Goal: Information Seeking & Learning: Learn about a topic

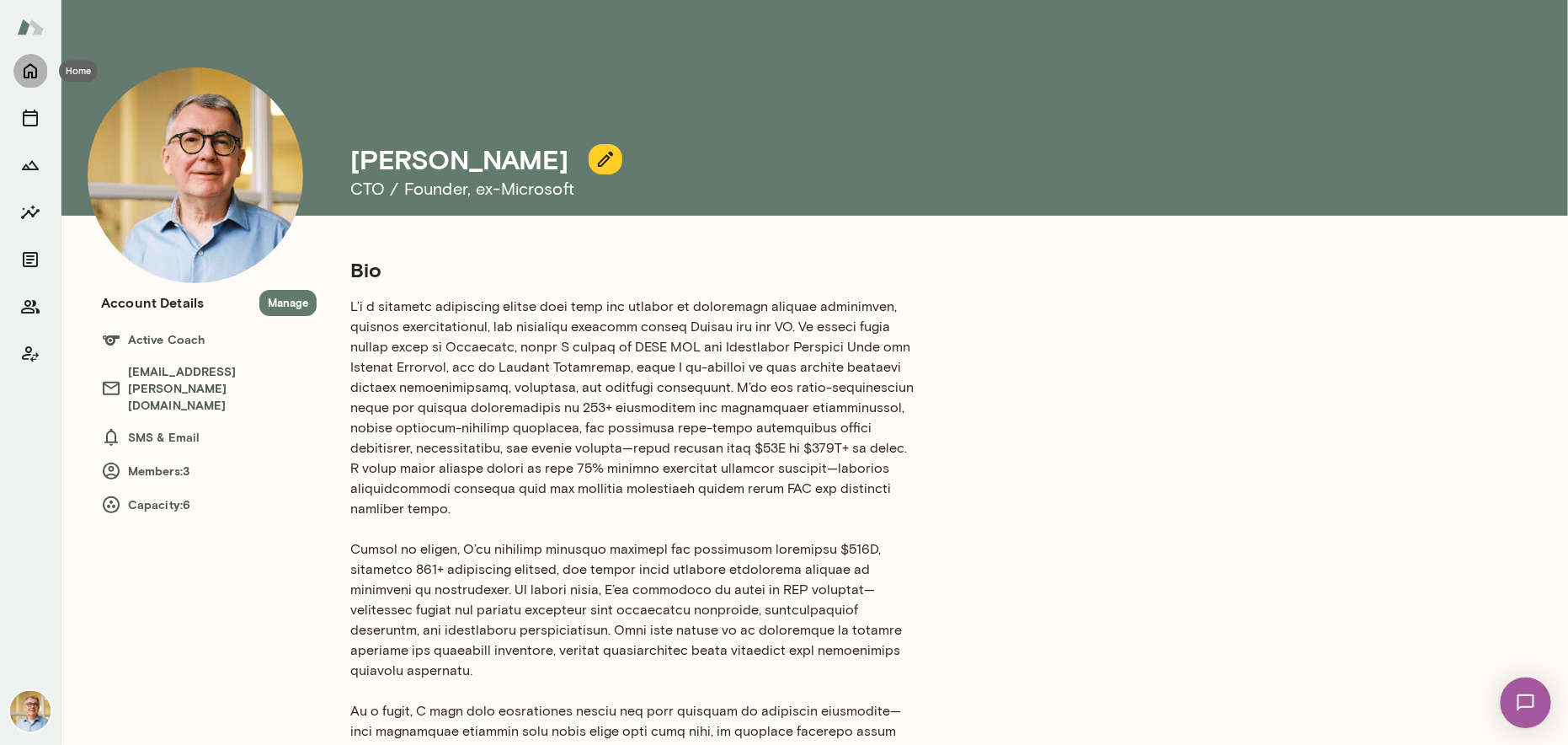
click at [34, 70] on icon "Home" at bounding box center [30, 70] width 20 height 20
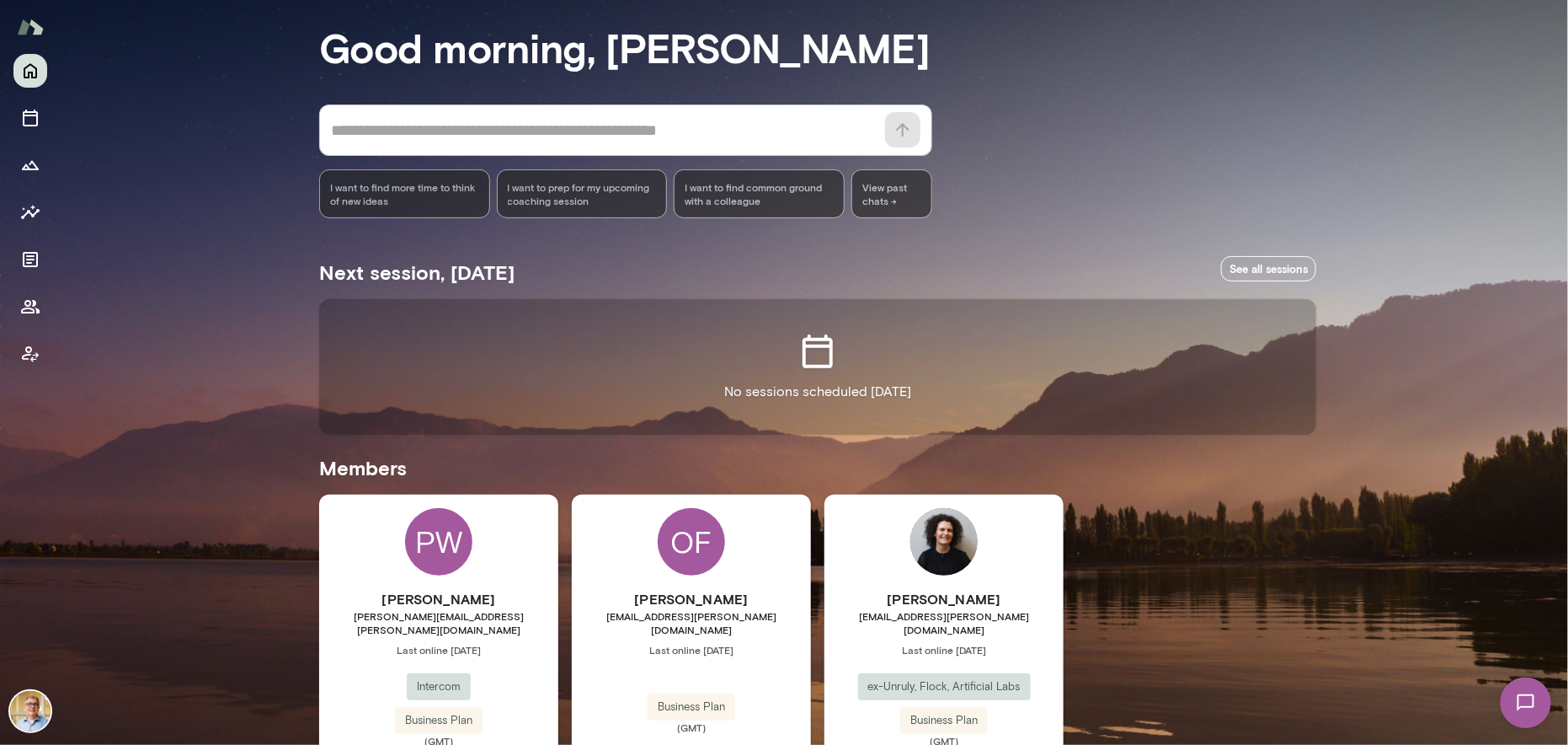
scroll to position [142, 0]
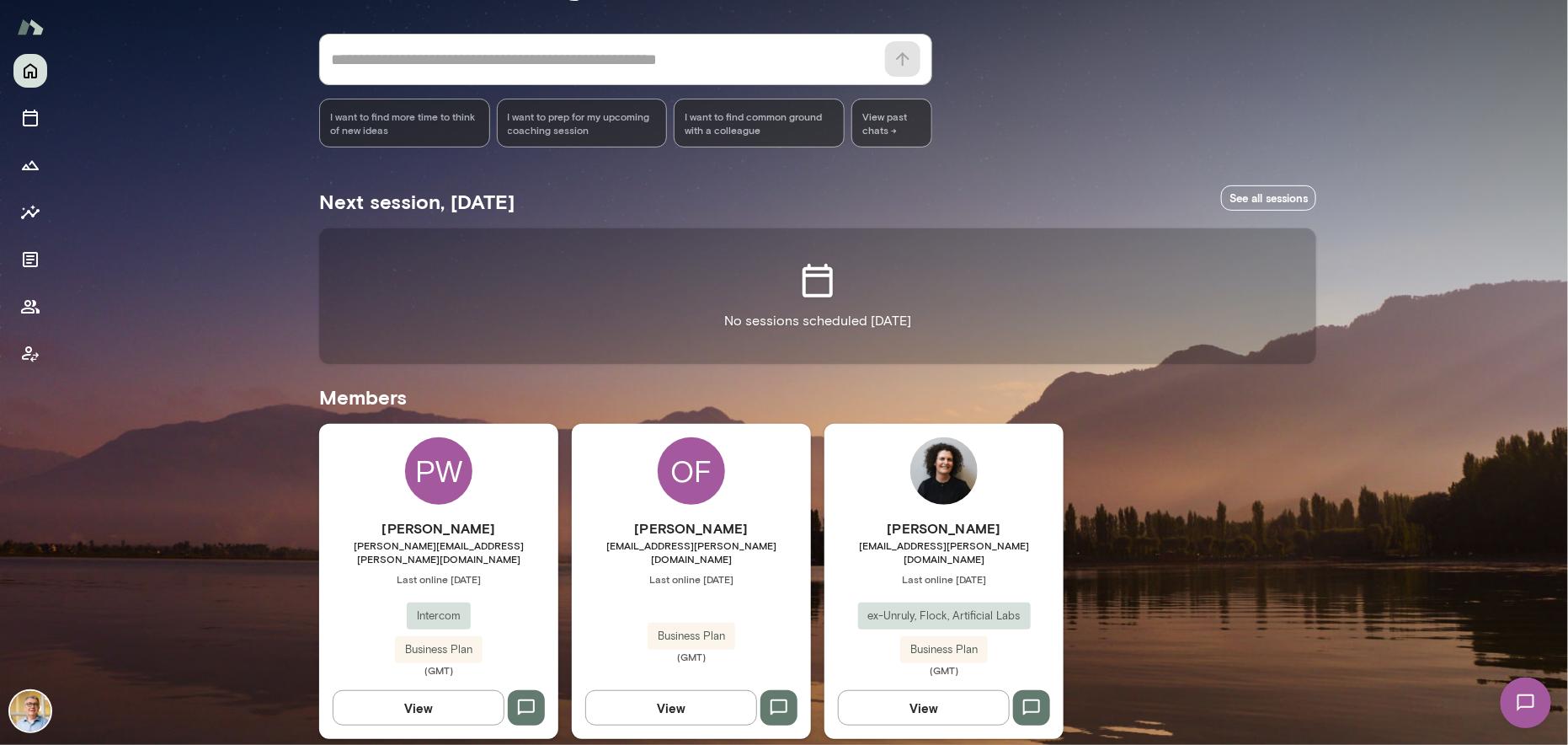
click at [910, 607] on span "ex-Unruly, Flock, Artificial Labs" at bounding box center [944, 616] width 173 height 17
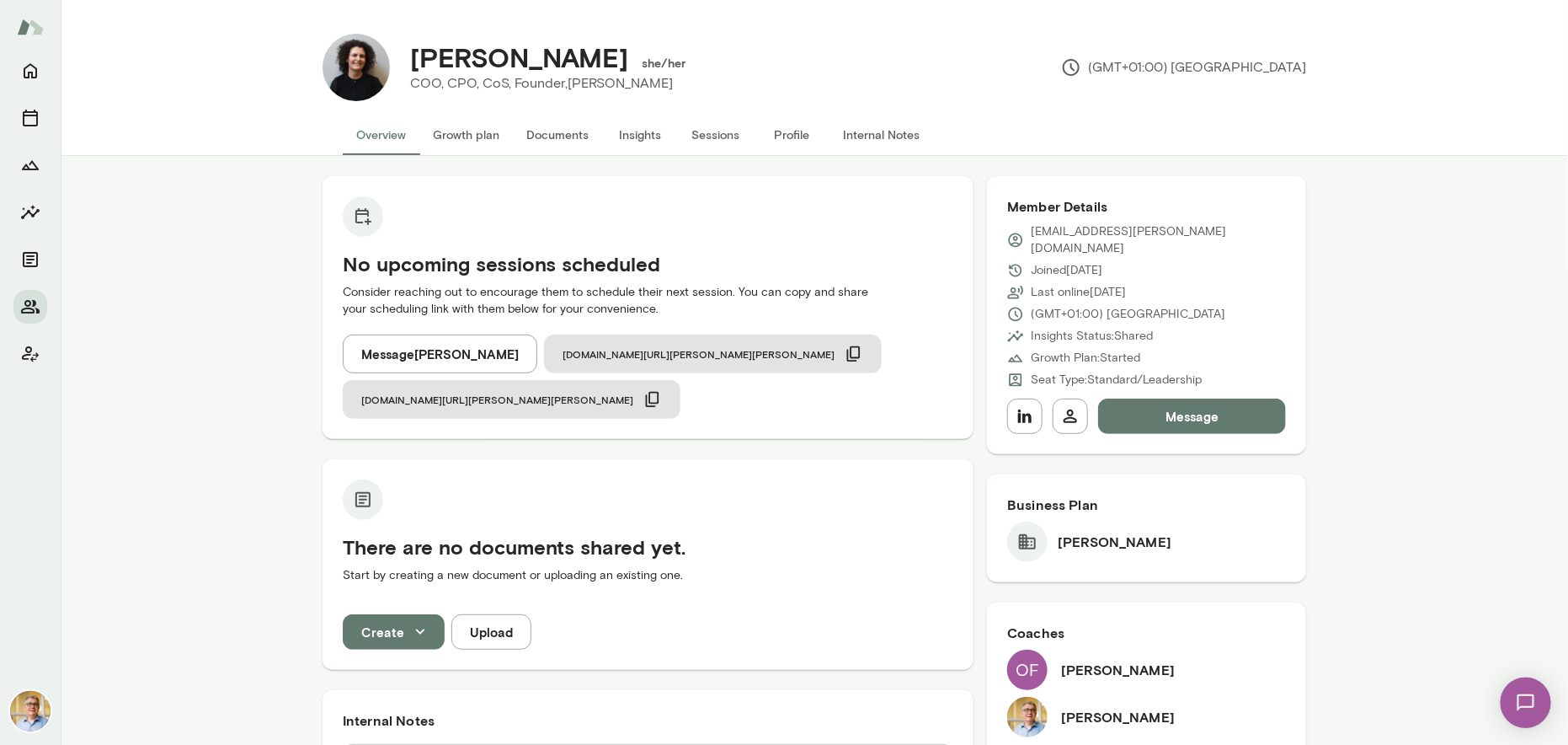
click at [778, 130] on button "Profile" at bounding box center [791, 135] width 76 height 40
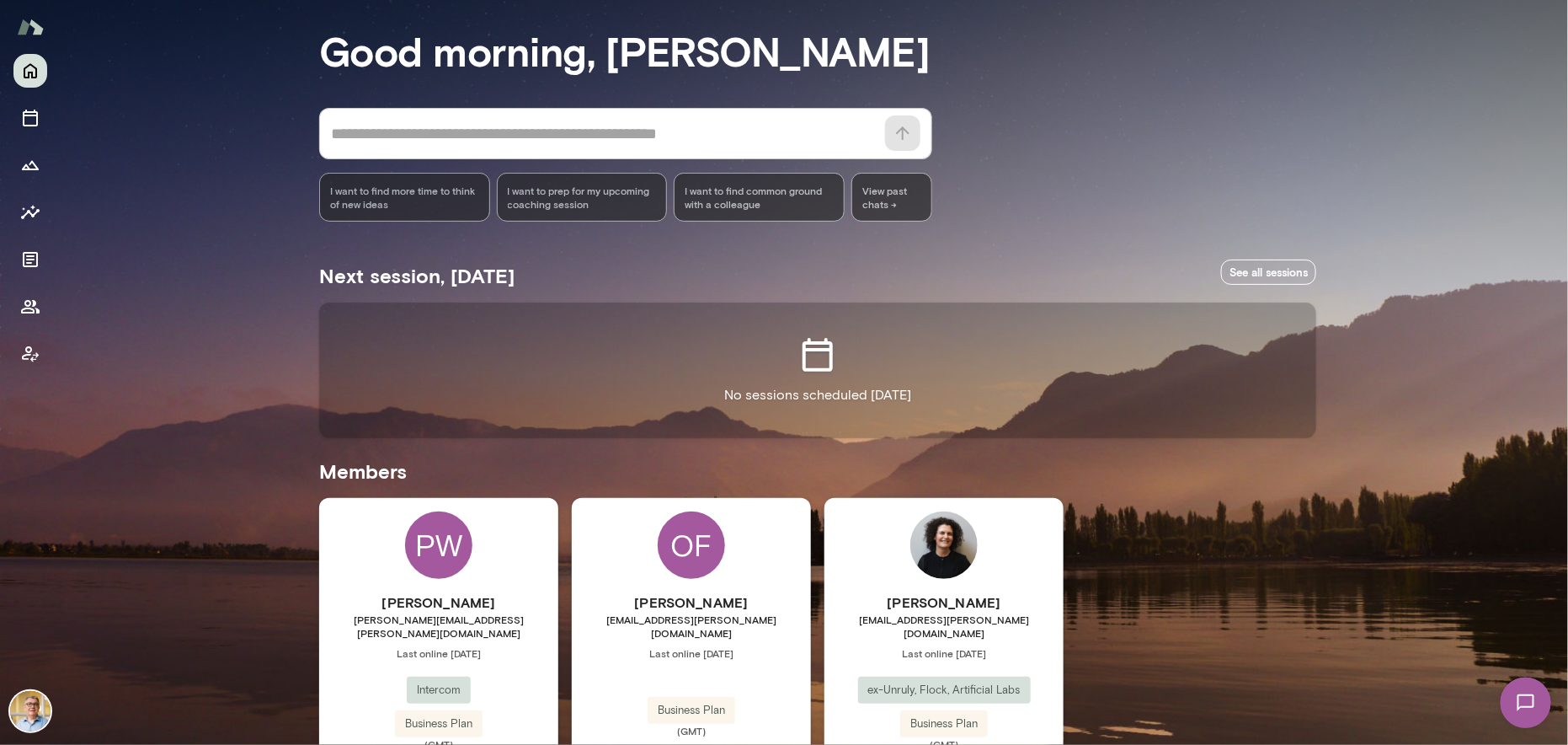
scroll to position [142, 0]
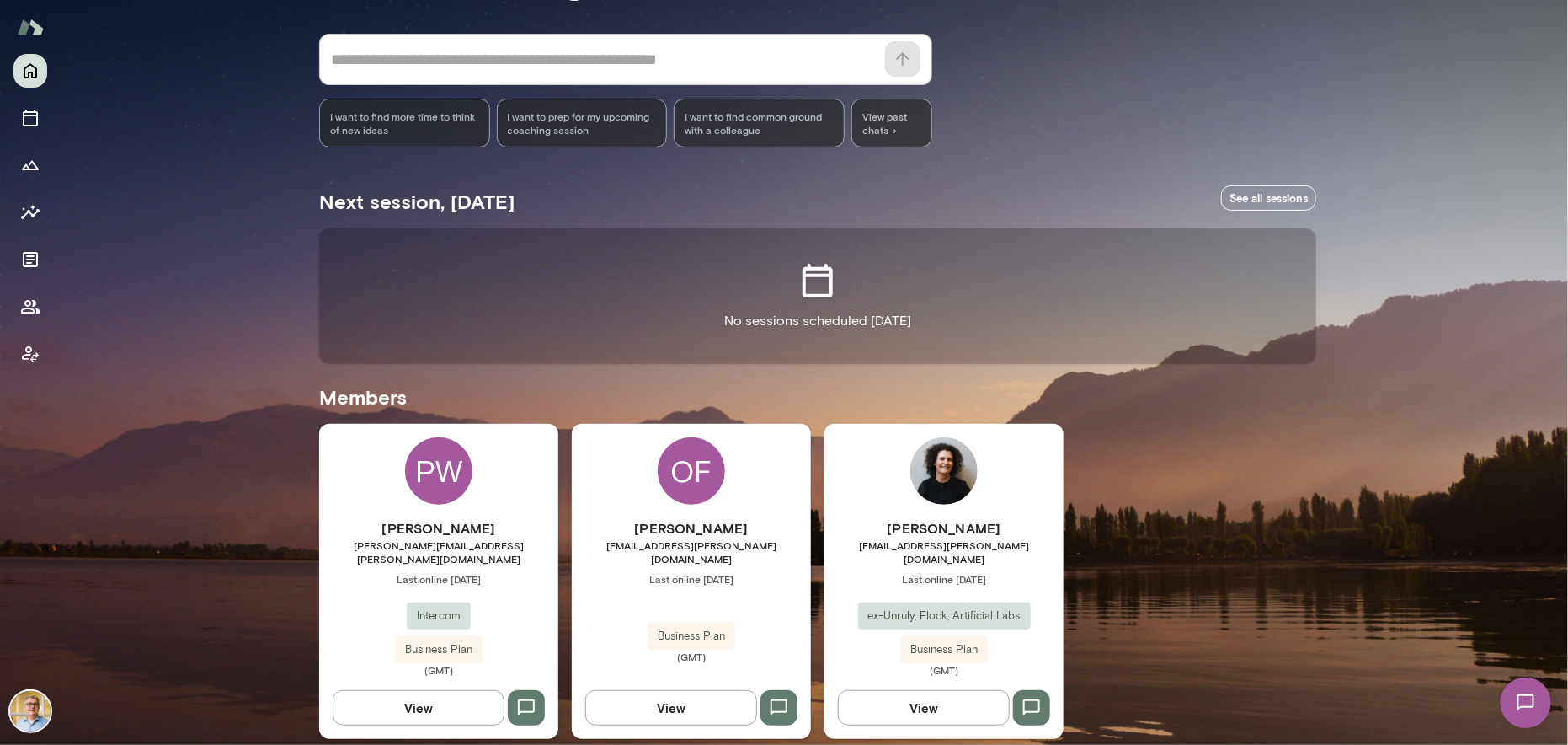
click at [734, 586] on div "[PERSON_NAME] [EMAIL_ADDRESS][PERSON_NAME][DOMAIN_NAME] Last online [DATE] Busi…" at bounding box center [691, 590] width 239 height 144
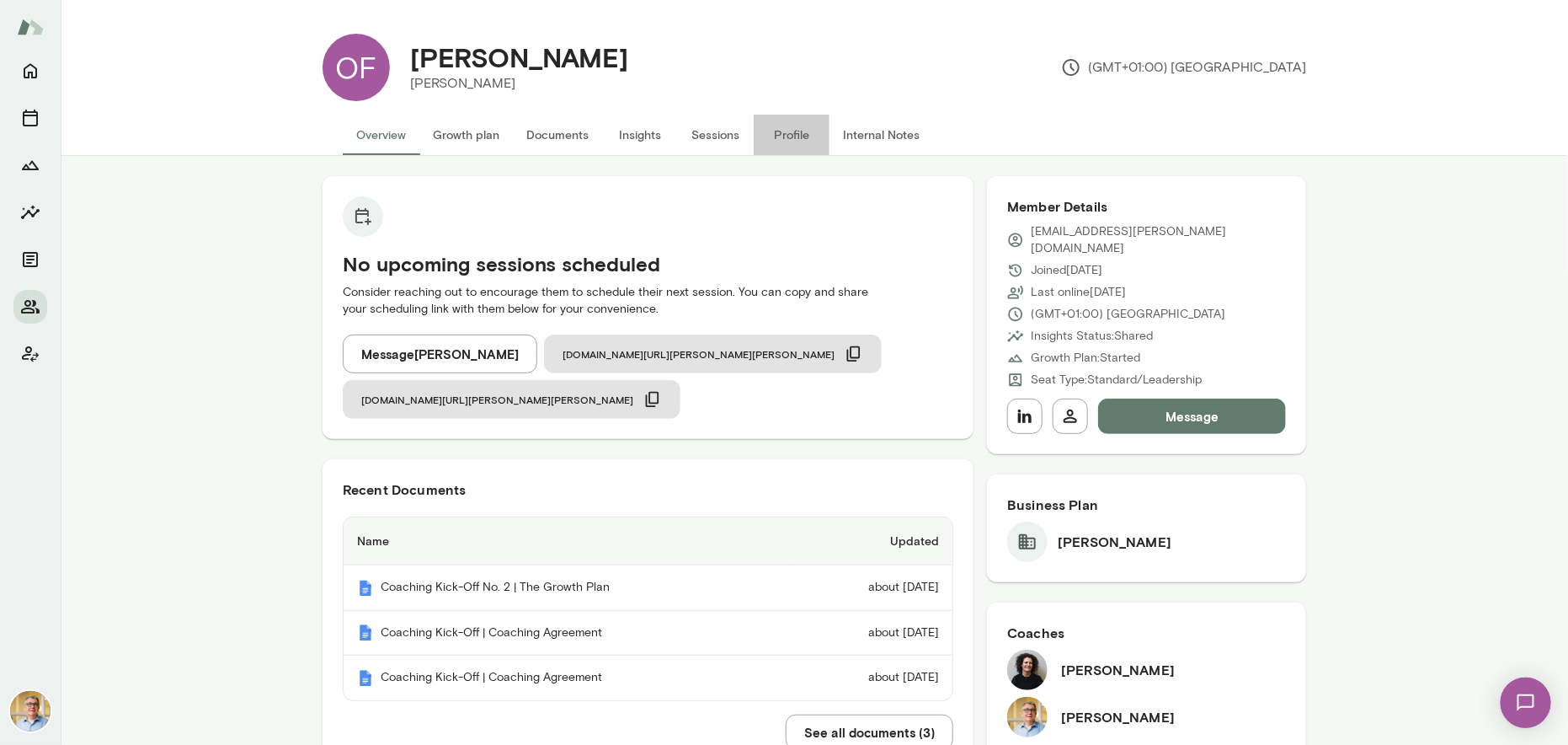
click at [774, 131] on button "Profile" at bounding box center [791, 135] width 76 height 40
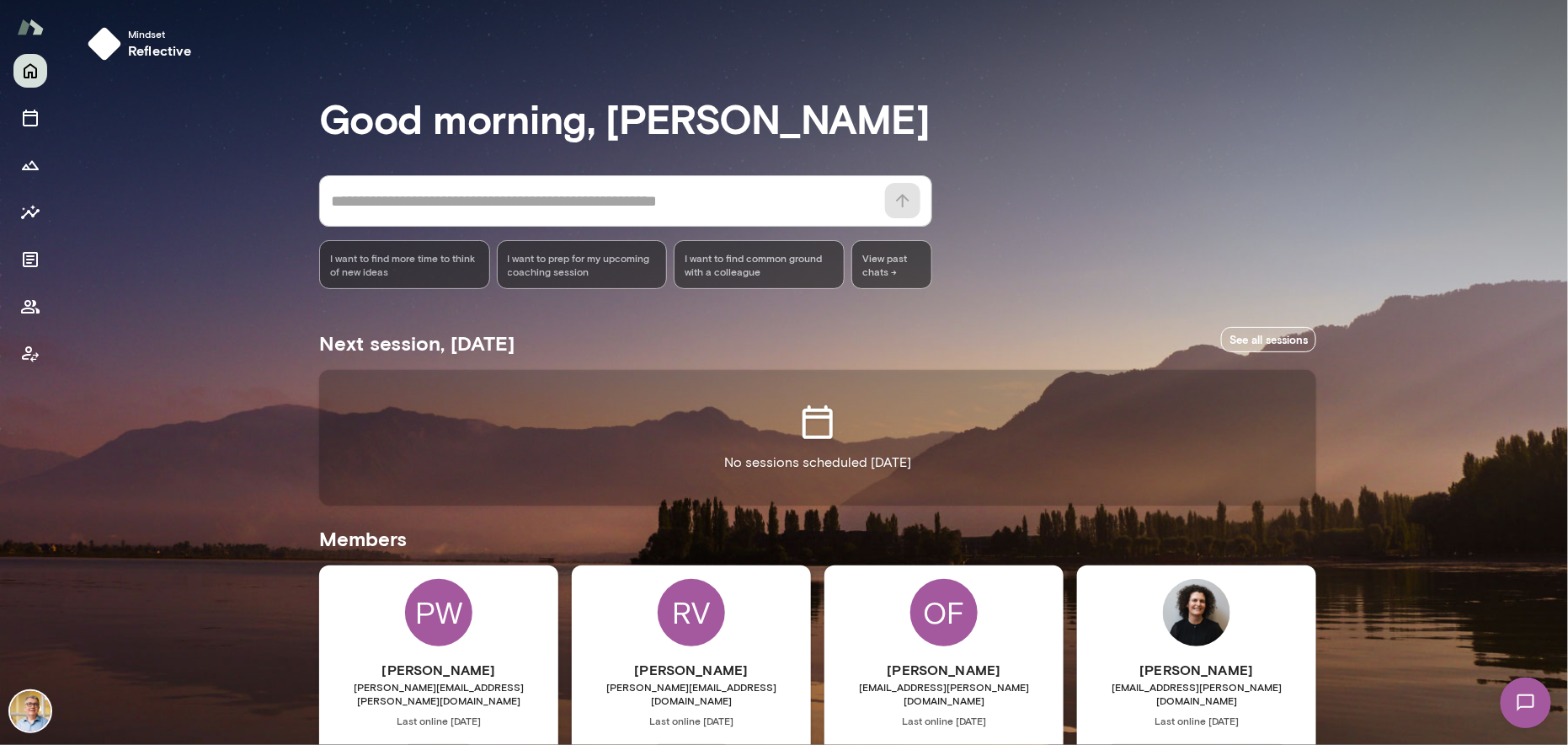
click at [758, 623] on div "RV Ronald van Asseldonk ronald.vasseldonk@spendlab.com Last online October 7 Sp…" at bounding box center [691, 722] width 239 height 315
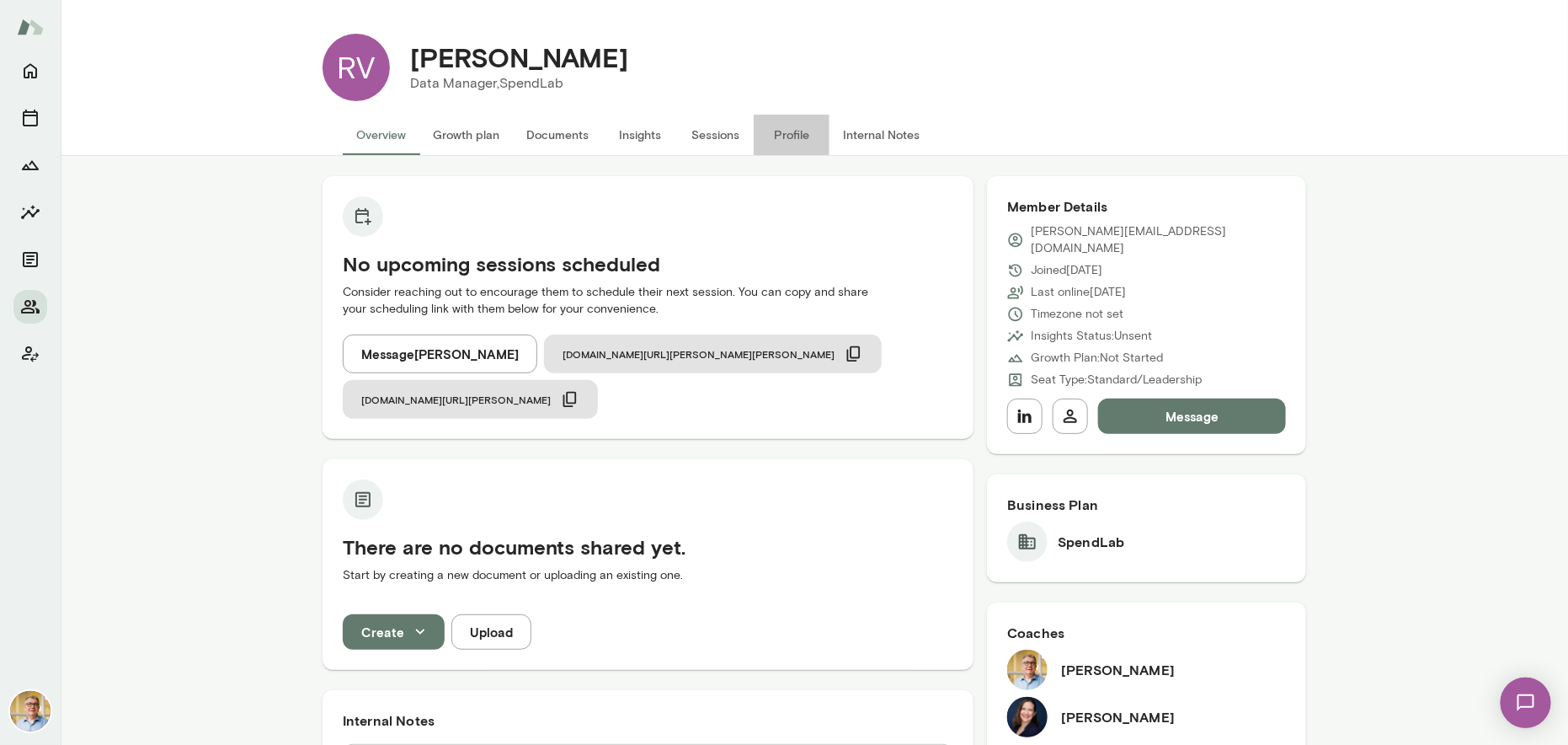
click at [774, 131] on button "Profile" at bounding box center [791, 135] width 76 height 40
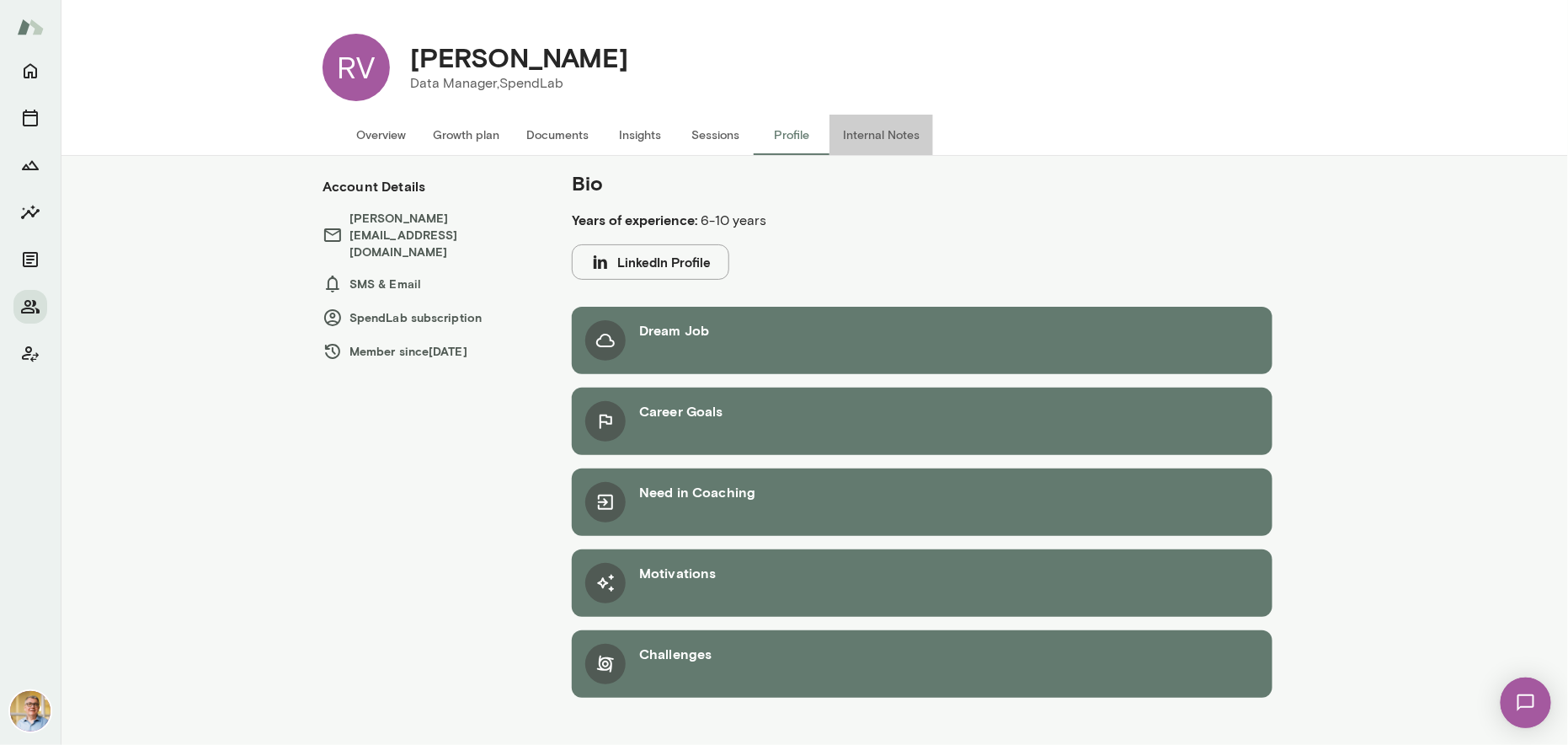
click at [874, 133] on button "Internal Notes" at bounding box center [882, 135] width 103 height 40
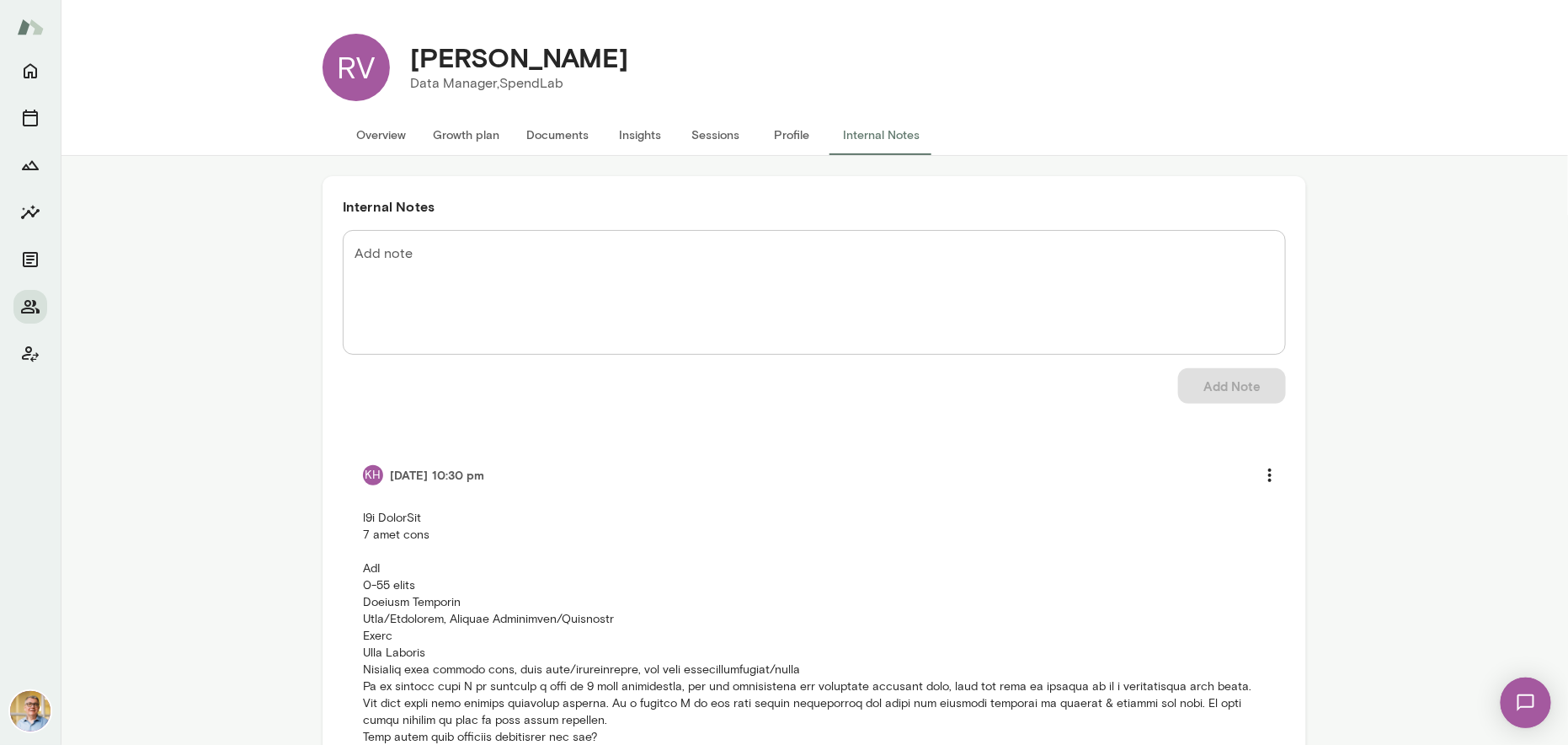
click at [370, 134] on button "Overview" at bounding box center [381, 135] width 76 height 40
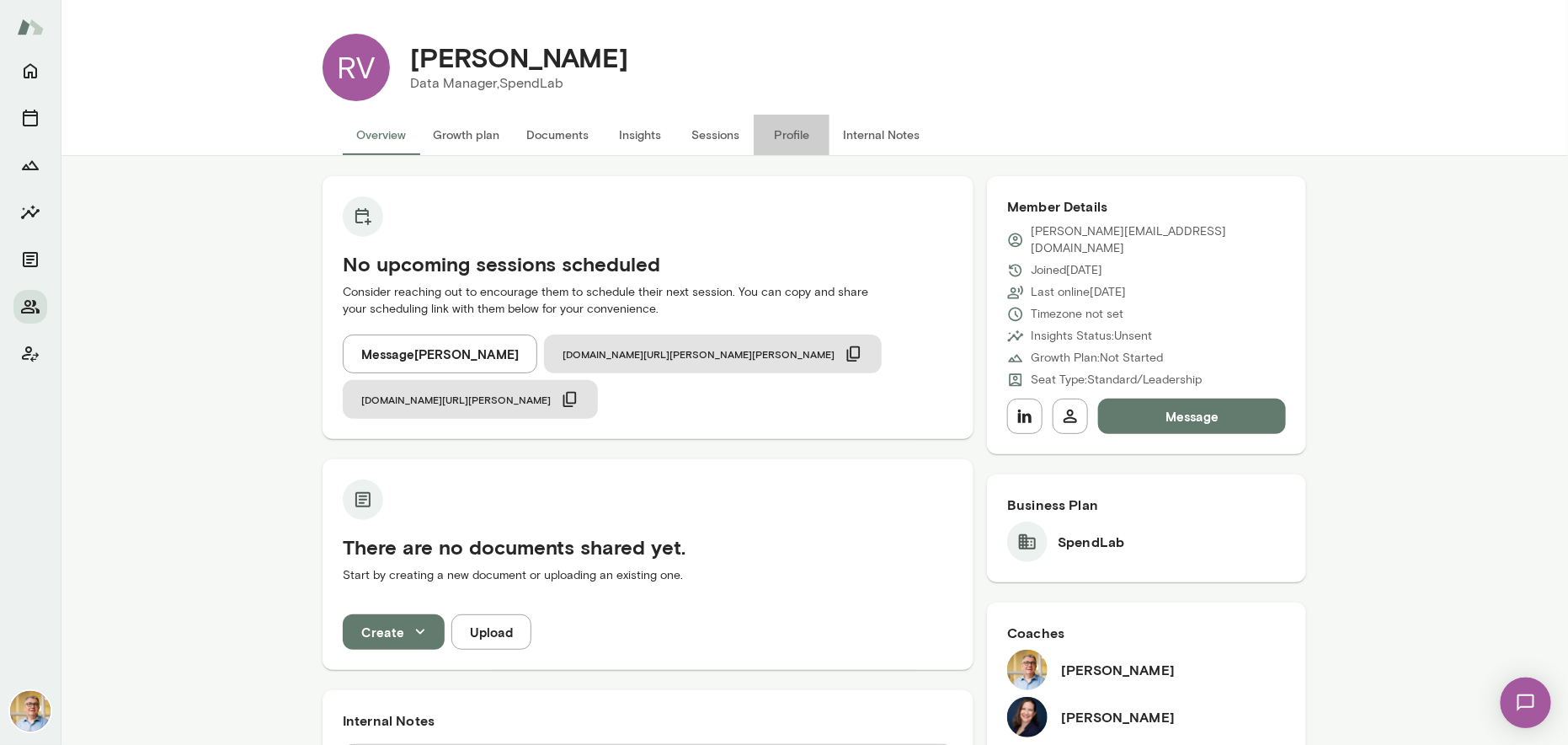
click at [782, 133] on button "Profile" at bounding box center [791, 135] width 76 height 40
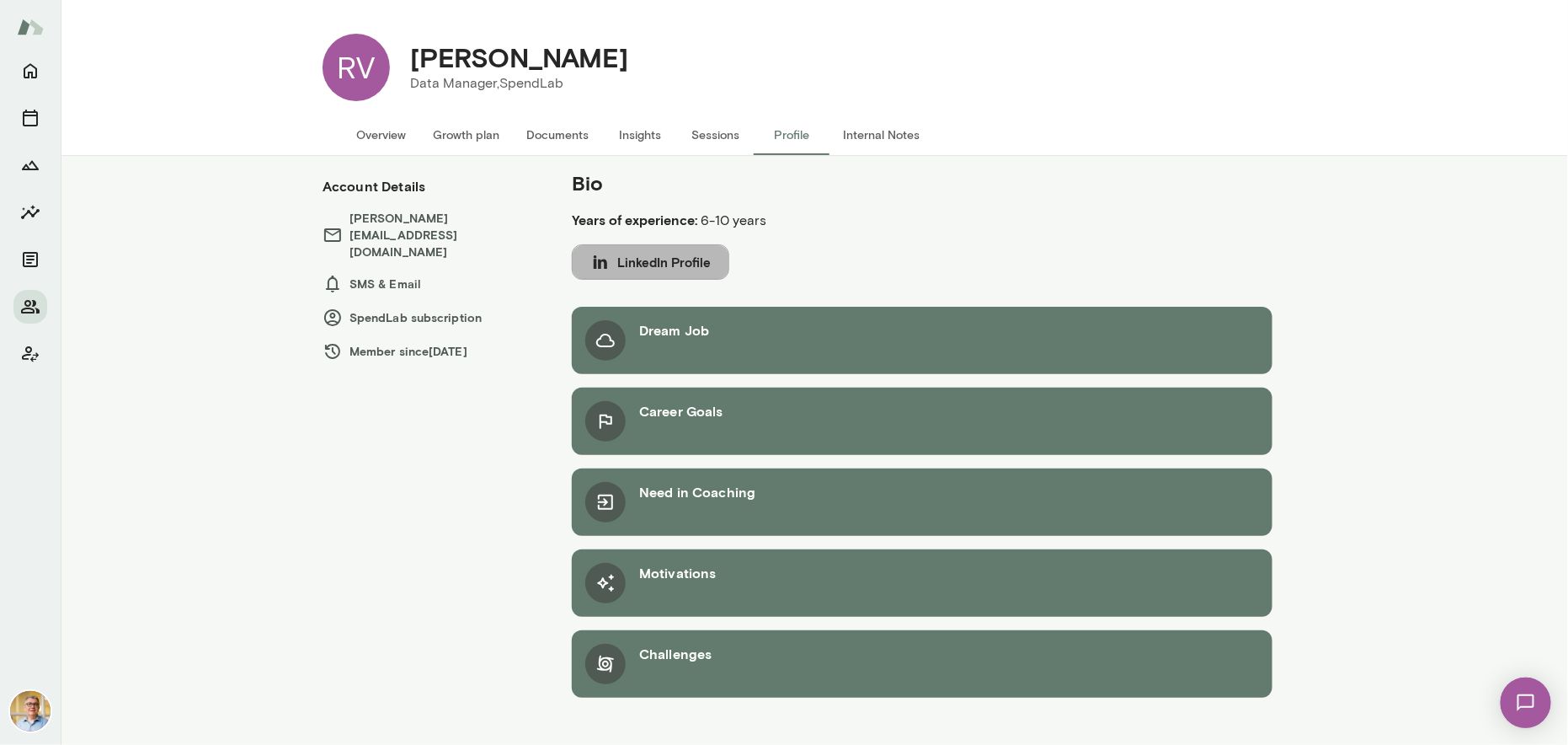
click at [676, 262] on button "LinkedIn Profile" at bounding box center [650, 261] width 158 height 35
click at [370, 129] on button "Overview" at bounding box center [381, 135] width 76 height 40
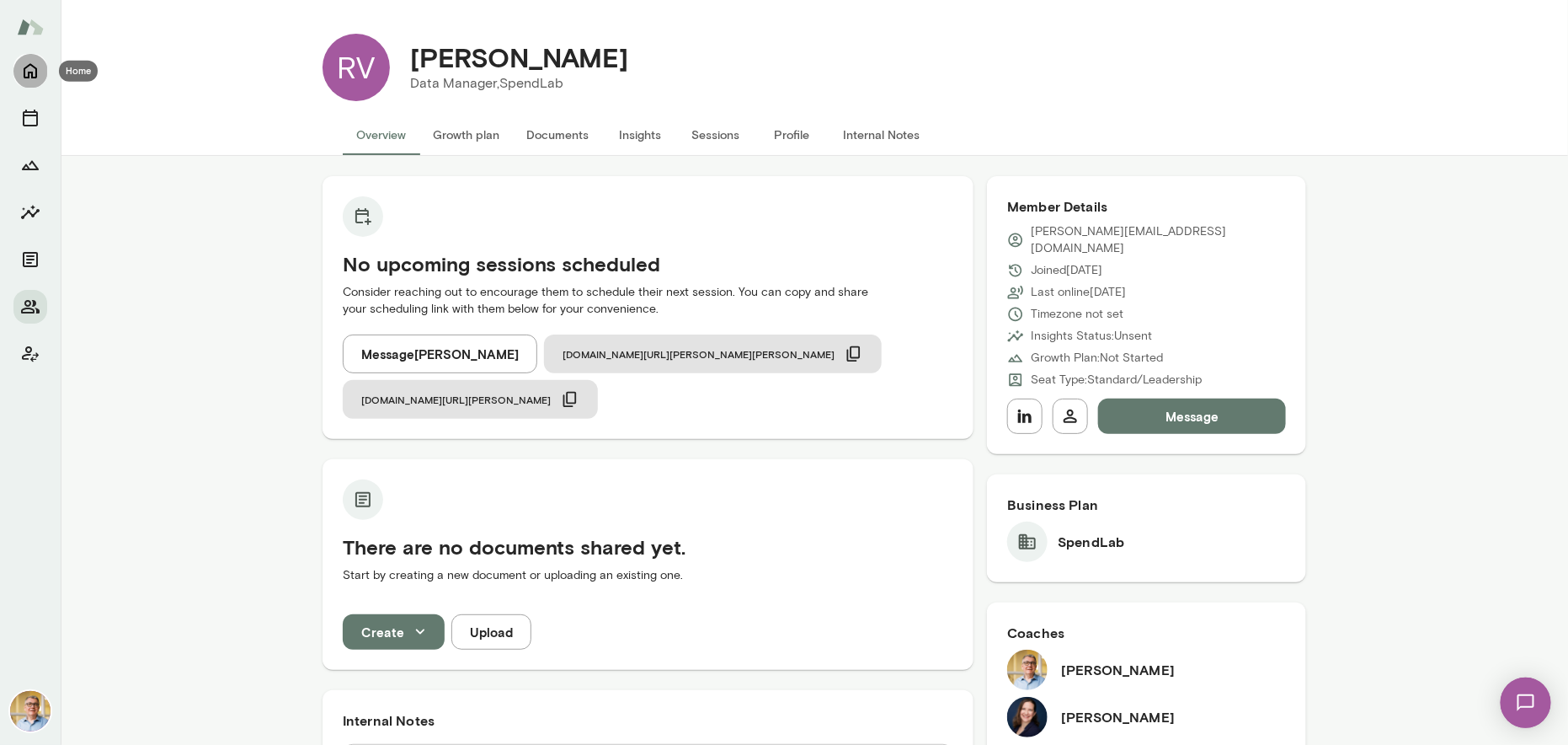
click at [34, 71] on icon "Home" at bounding box center [30, 70] width 20 height 20
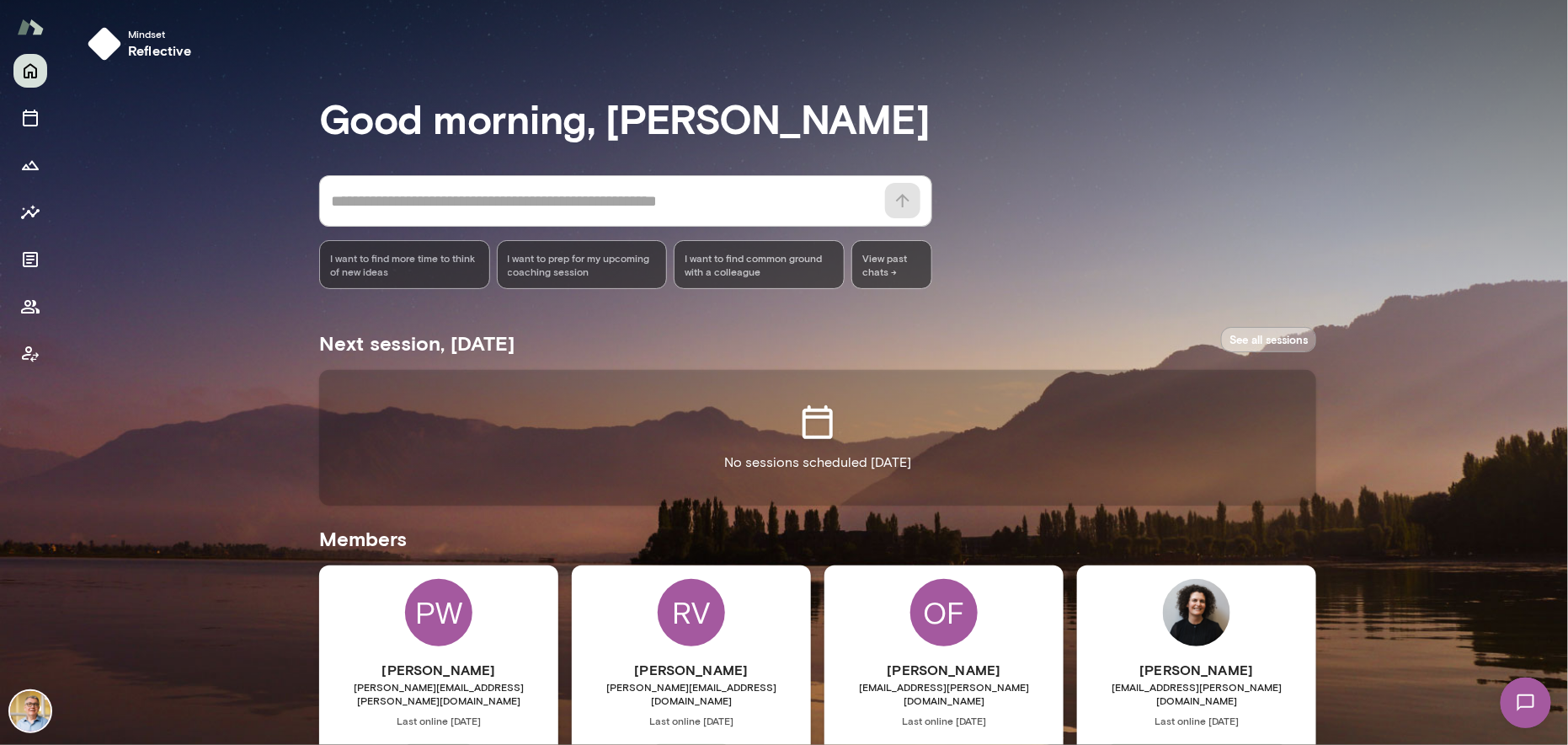
click at [1267, 338] on link "See all sessions" at bounding box center [1269, 340] width 96 height 26
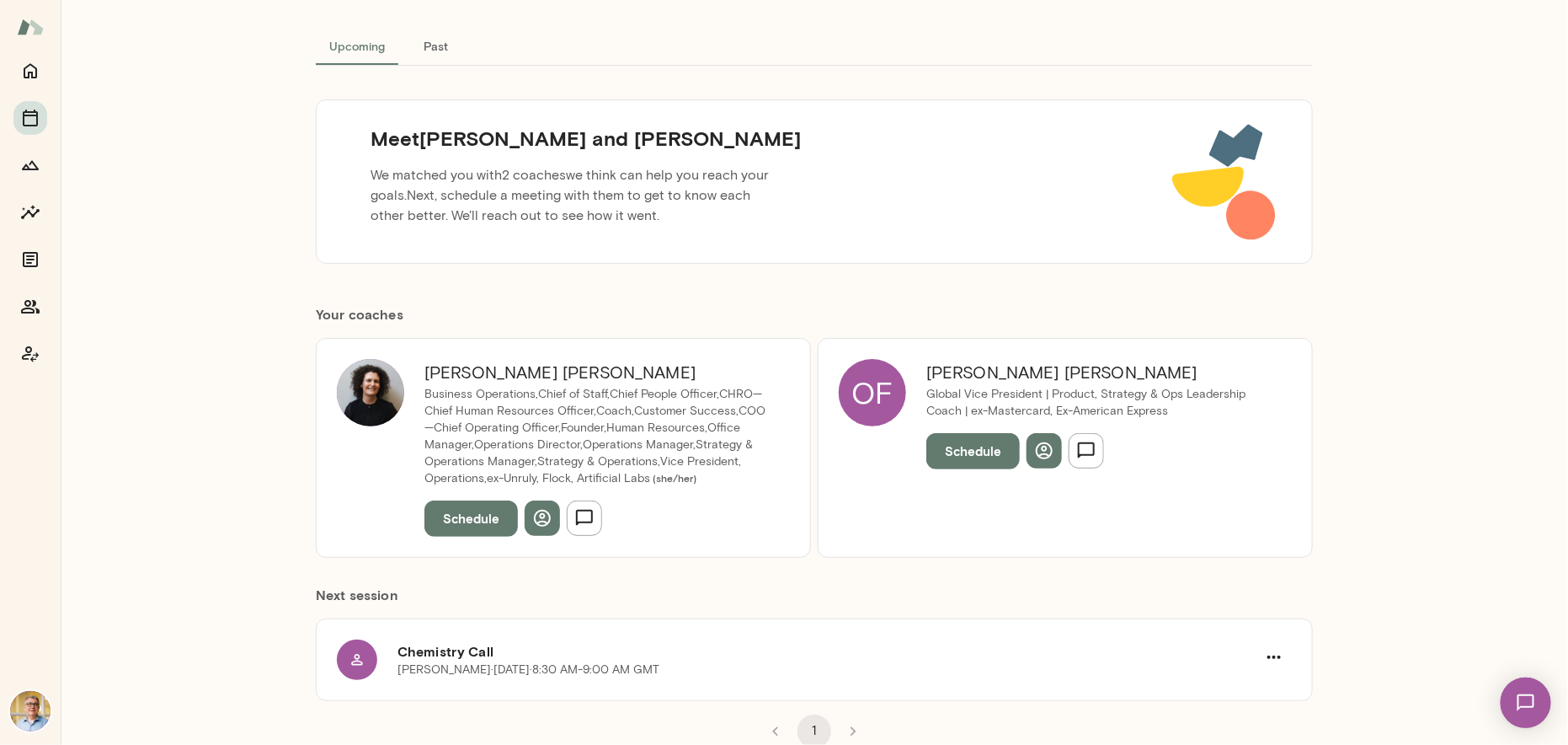
scroll to position [89, 0]
